Goal: Task Accomplishment & Management: Use online tool/utility

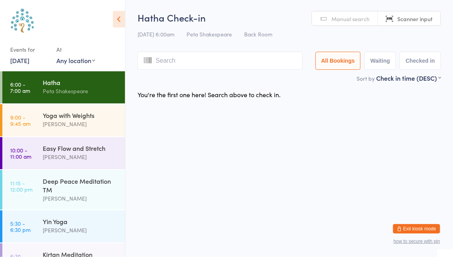
click at [16, 60] on link "[DATE]" at bounding box center [19, 60] width 19 height 9
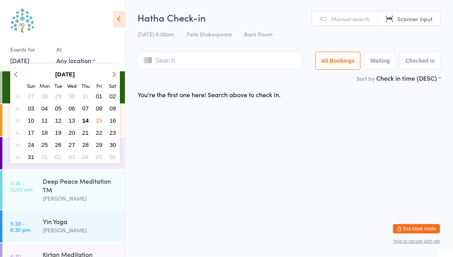
click at [96, 109] on span "08" at bounding box center [99, 108] width 7 height 7
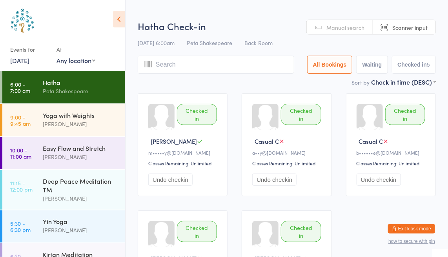
click at [236, 101] on div "Checked in [PERSON_NAME] m•••••y@[DOMAIN_NAME] Classes Remaining: Unlimited Und…" at bounding box center [287, 203] width 312 height 234
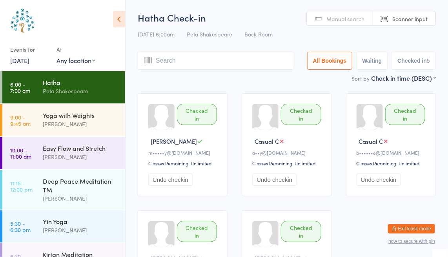
click at [17, 62] on link "[DATE]" at bounding box center [19, 60] width 19 height 9
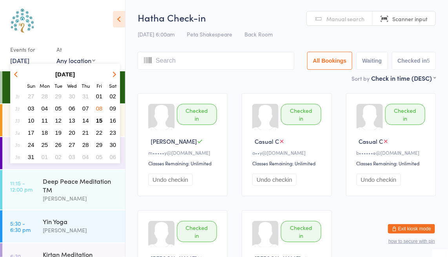
click at [101, 119] on span "15" at bounding box center [99, 120] width 7 height 7
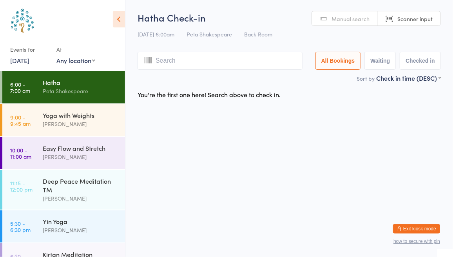
click at [18, 60] on link "[DATE]" at bounding box center [19, 60] width 19 height 9
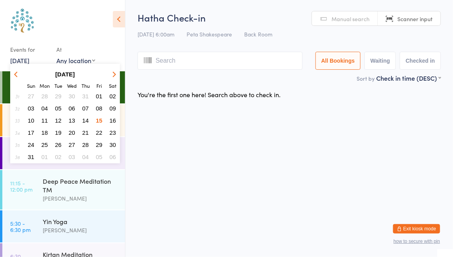
click at [33, 122] on span "10" at bounding box center [31, 120] width 7 height 7
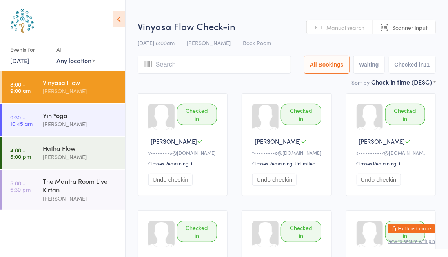
click at [14, 60] on link "[DATE]" at bounding box center [19, 60] width 19 height 9
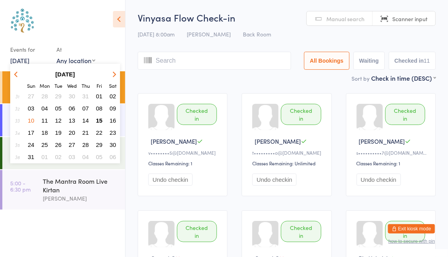
click at [44, 120] on span "11" at bounding box center [45, 120] width 7 height 7
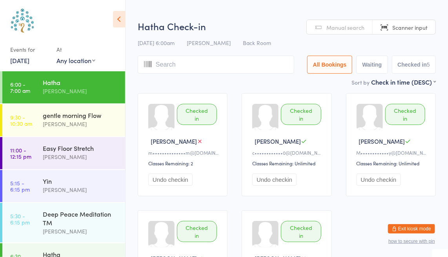
scroll to position [7, 0]
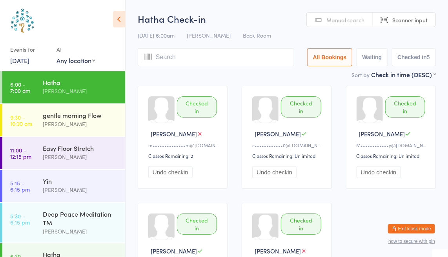
click at [18, 62] on link "[DATE]" at bounding box center [19, 60] width 19 height 9
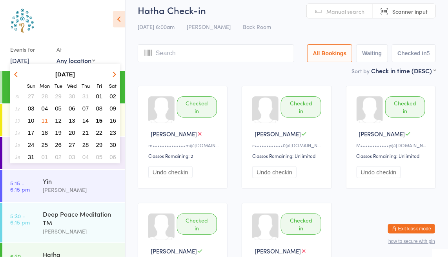
click at [101, 118] on span "15" at bounding box center [99, 120] width 7 height 7
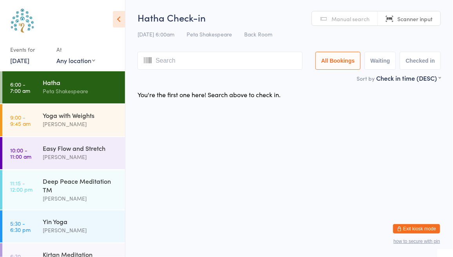
click at [353, 15] on span "Manual search" at bounding box center [351, 19] width 38 height 8
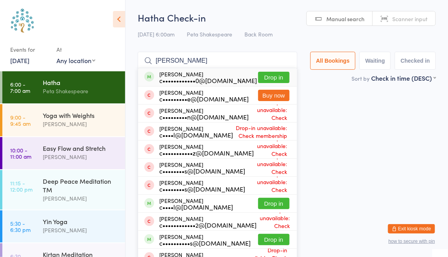
type input "[PERSON_NAME]"
click at [263, 75] on button "Drop in" at bounding box center [273, 77] width 31 height 11
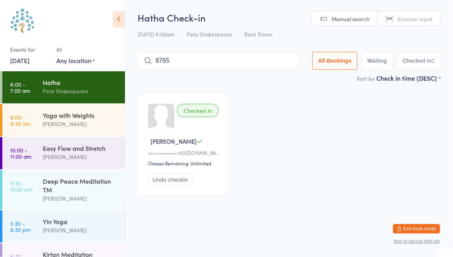
type input "8765"
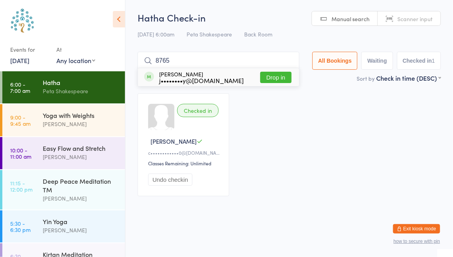
click at [277, 78] on button "Drop in" at bounding box center [275, 77] width 31 height 11
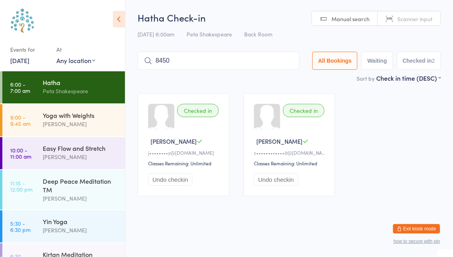
type input "8450"
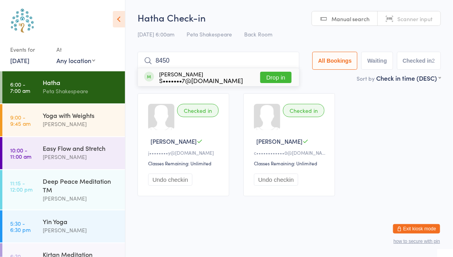
click at [272, 77] on button "Drop in" at bounding box center [275, 77] width 31 height 11
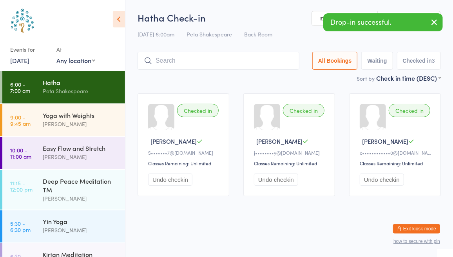
click at [438, 19] on icon "button" at bounding box center [434, 22] width 9 height 10
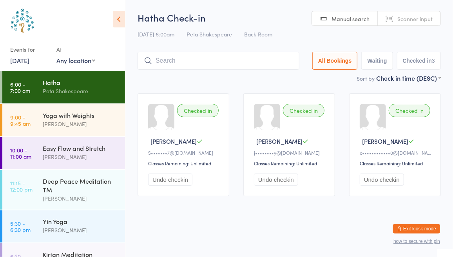
click at [366, 23] on link "Manual search" at bounding box center [345, 18] width 66 height 15
type input "6428"
